Goal: Information Seeking & Learning: Learn about a topic

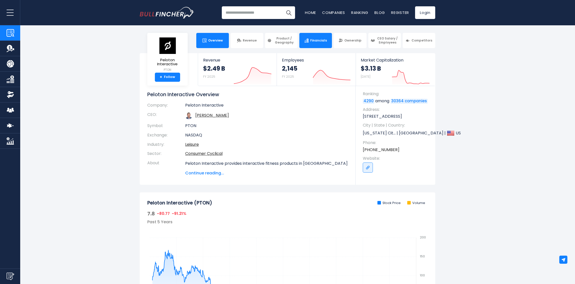
click at [322, 35] on link "Financials" at bounding box center [316, 40] width 33 height 15
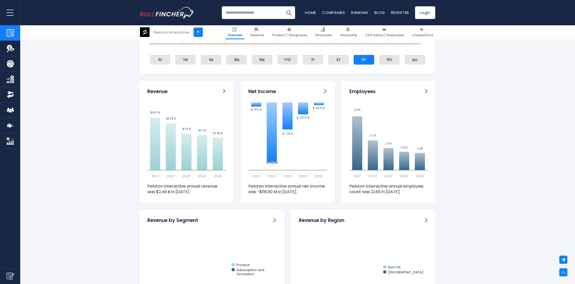
scroll to position [303, 0]
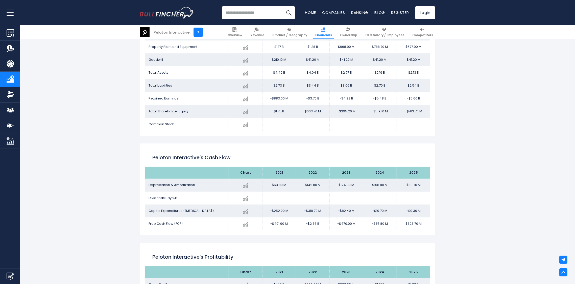
scroll to position [288, 0]
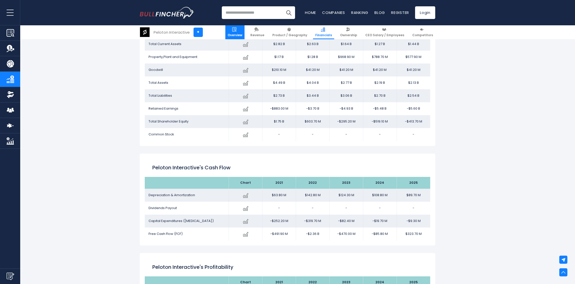
click at [242, 34] on span "Overview" at bounding box center [235, 35] width 15 height 4
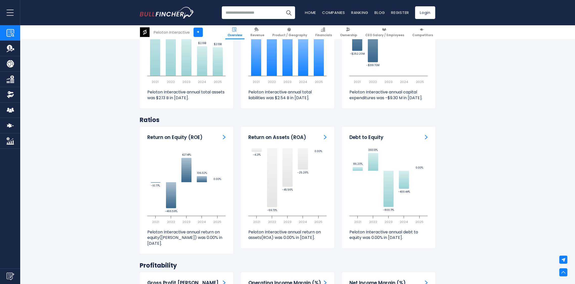
scroll to position [960, 0]
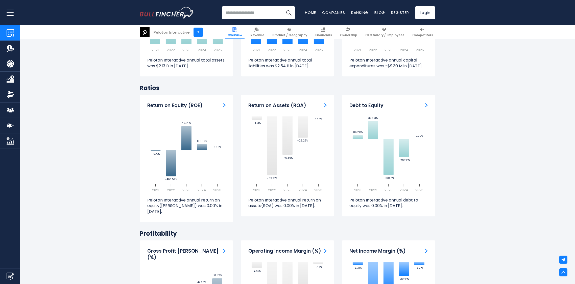
click at [223, 105] on img "Return on Equity" at bounding box center [224, 105] width 3 height 5
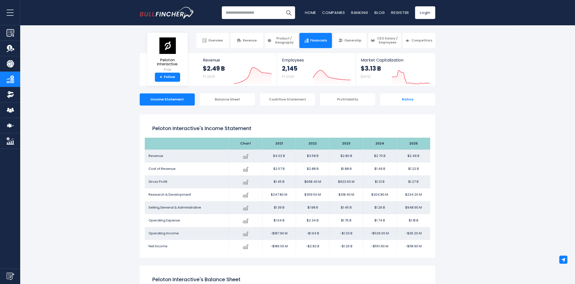
click at [408, 100] on div "Ratios" at bounding box center [407, 99] width 55 height 12
